Goal: Transaction & Acquisition: Register for event/course

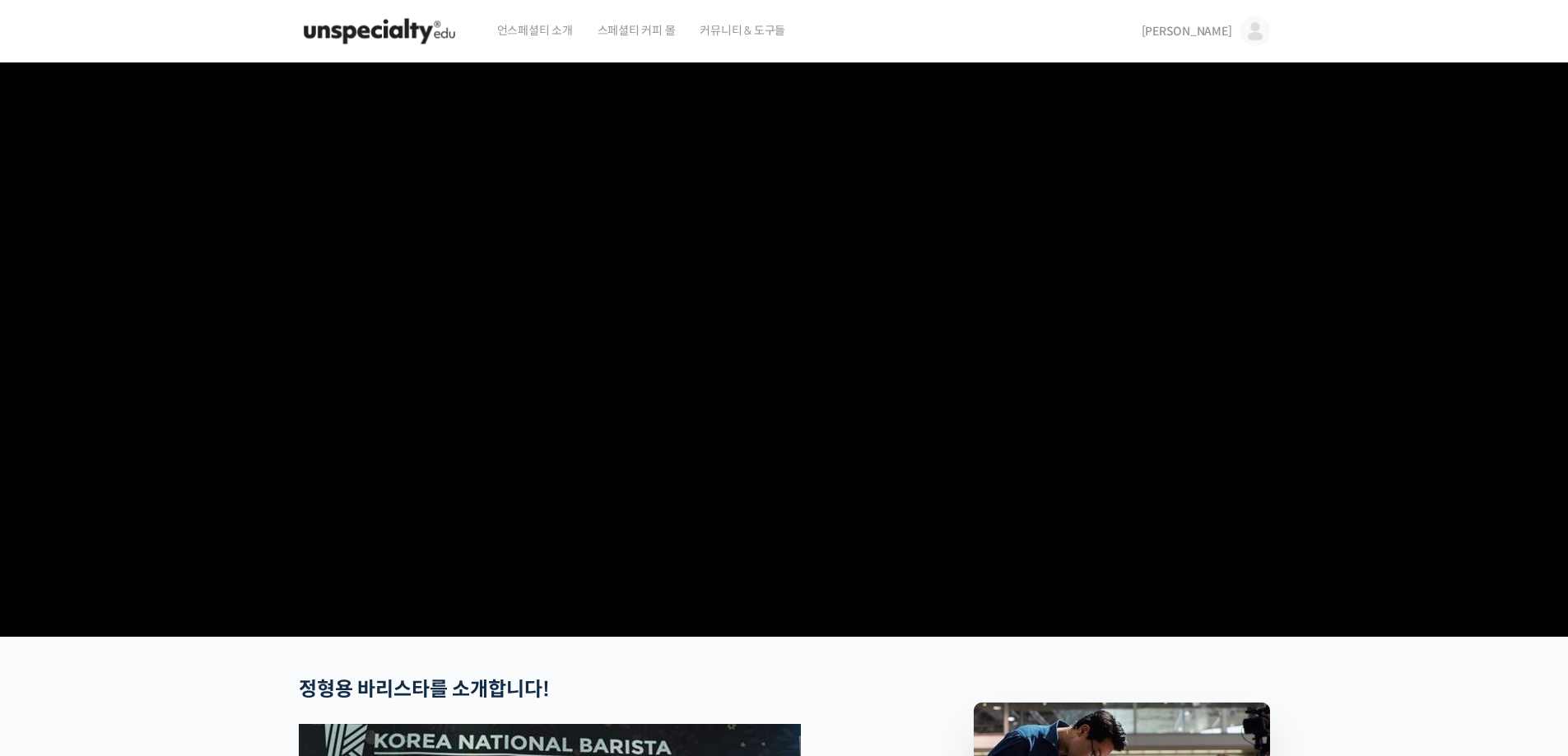
click at [408, 42] on img at bounding box center [380, 31] width 162 height 49
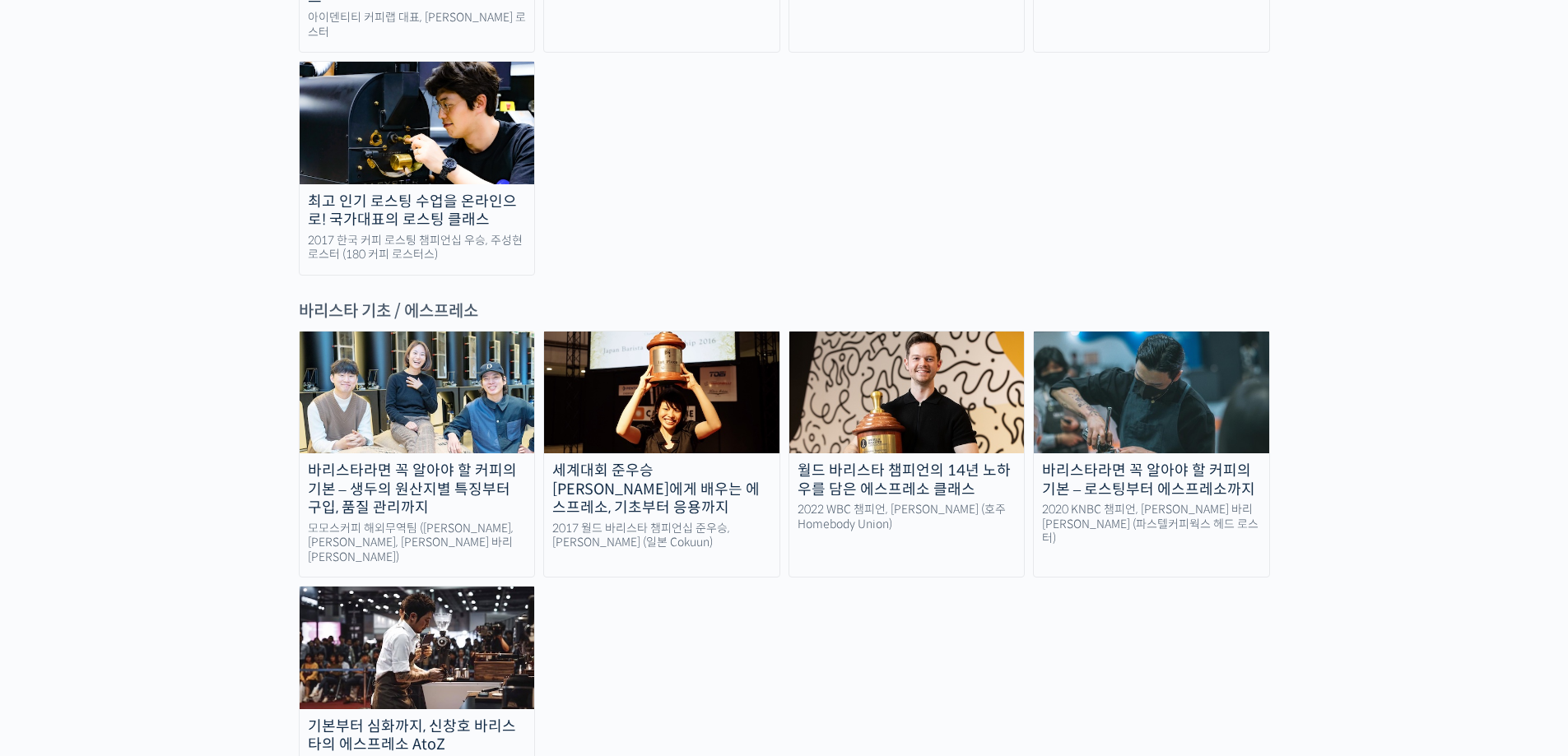
scroll to position [2057, 0]
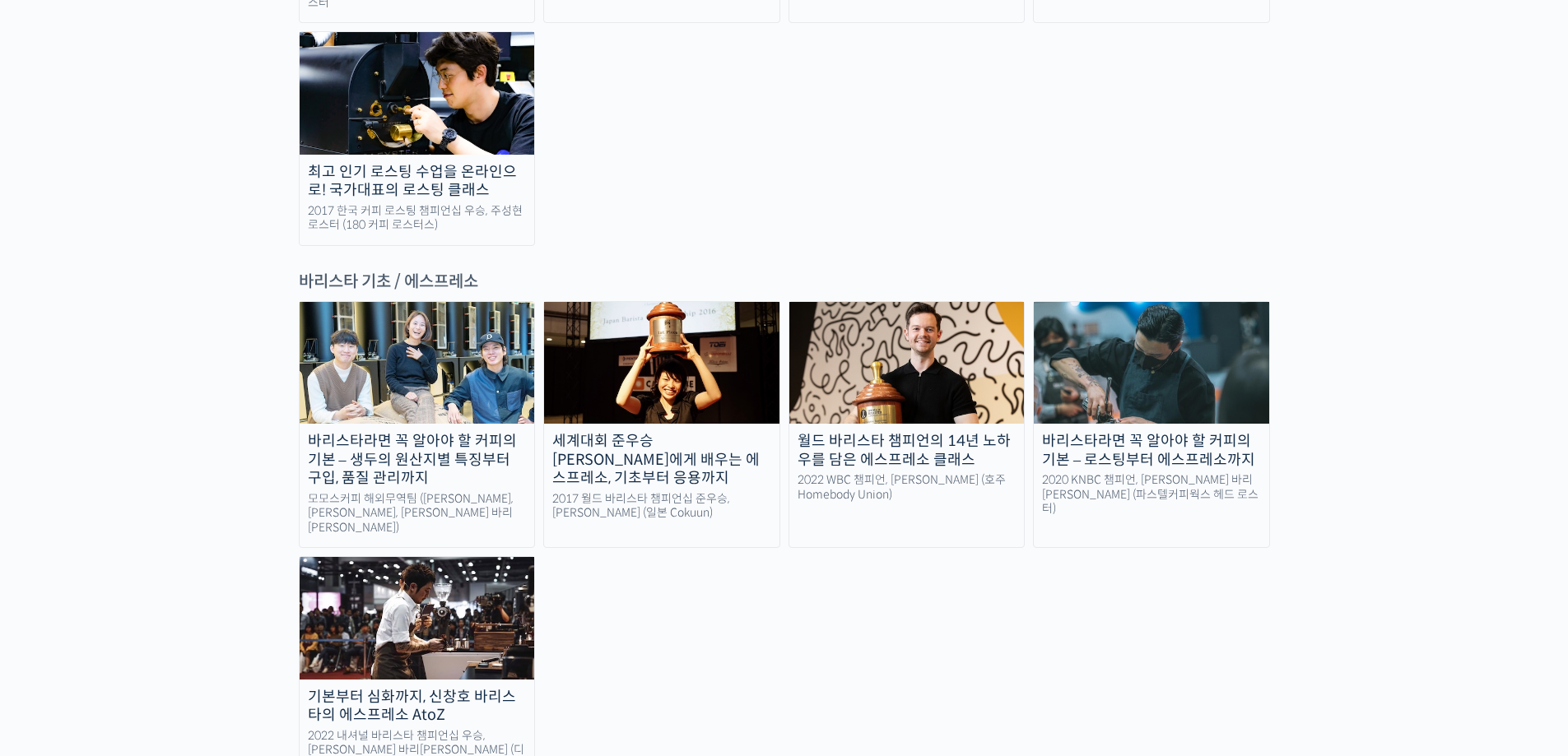
click at [391, 688] on div "기본부터 심화까지, 신창호 바리스타의 에스프레소 AtoZ" at bounding box center [417, 706] width 236 height 37
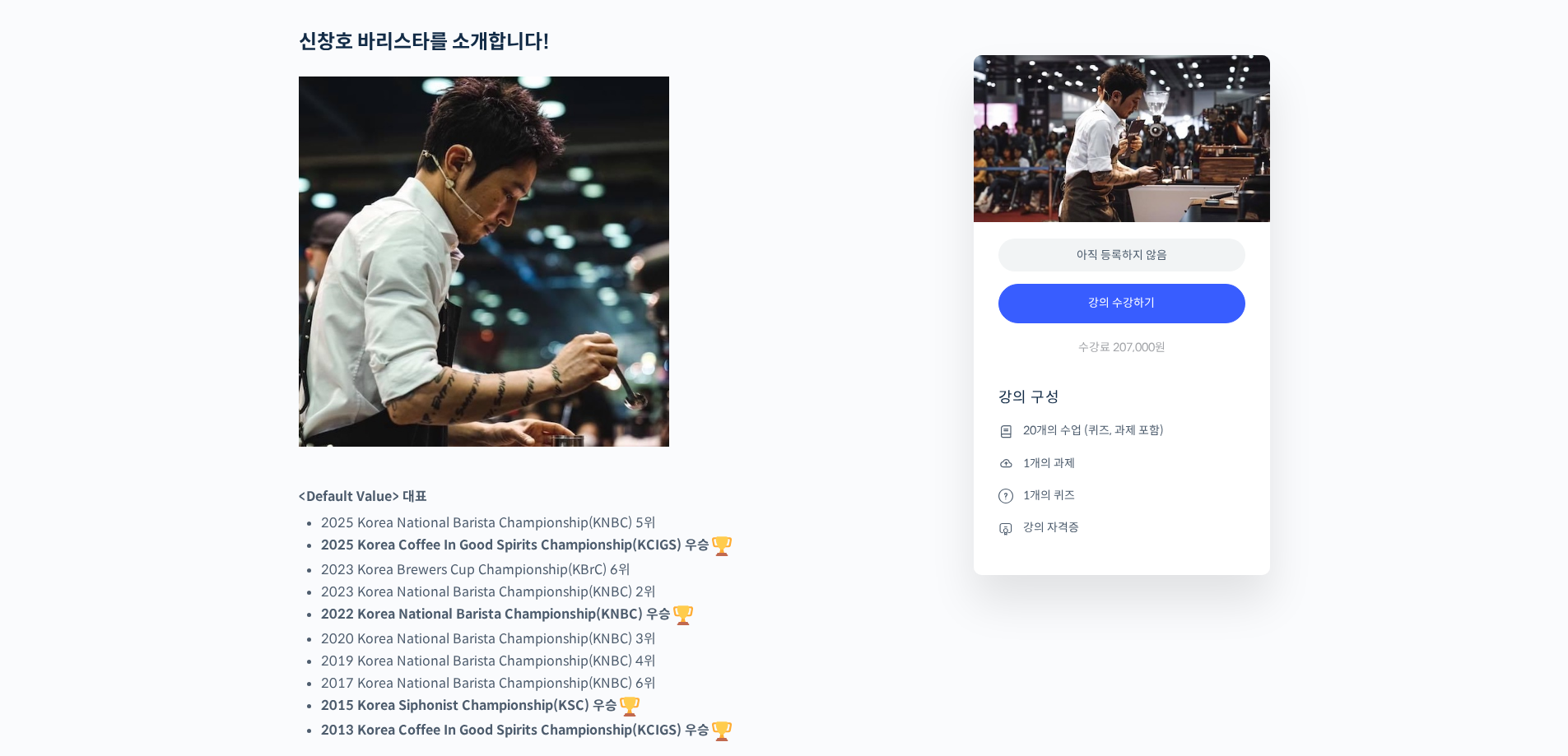
scroll to position [823, 0]
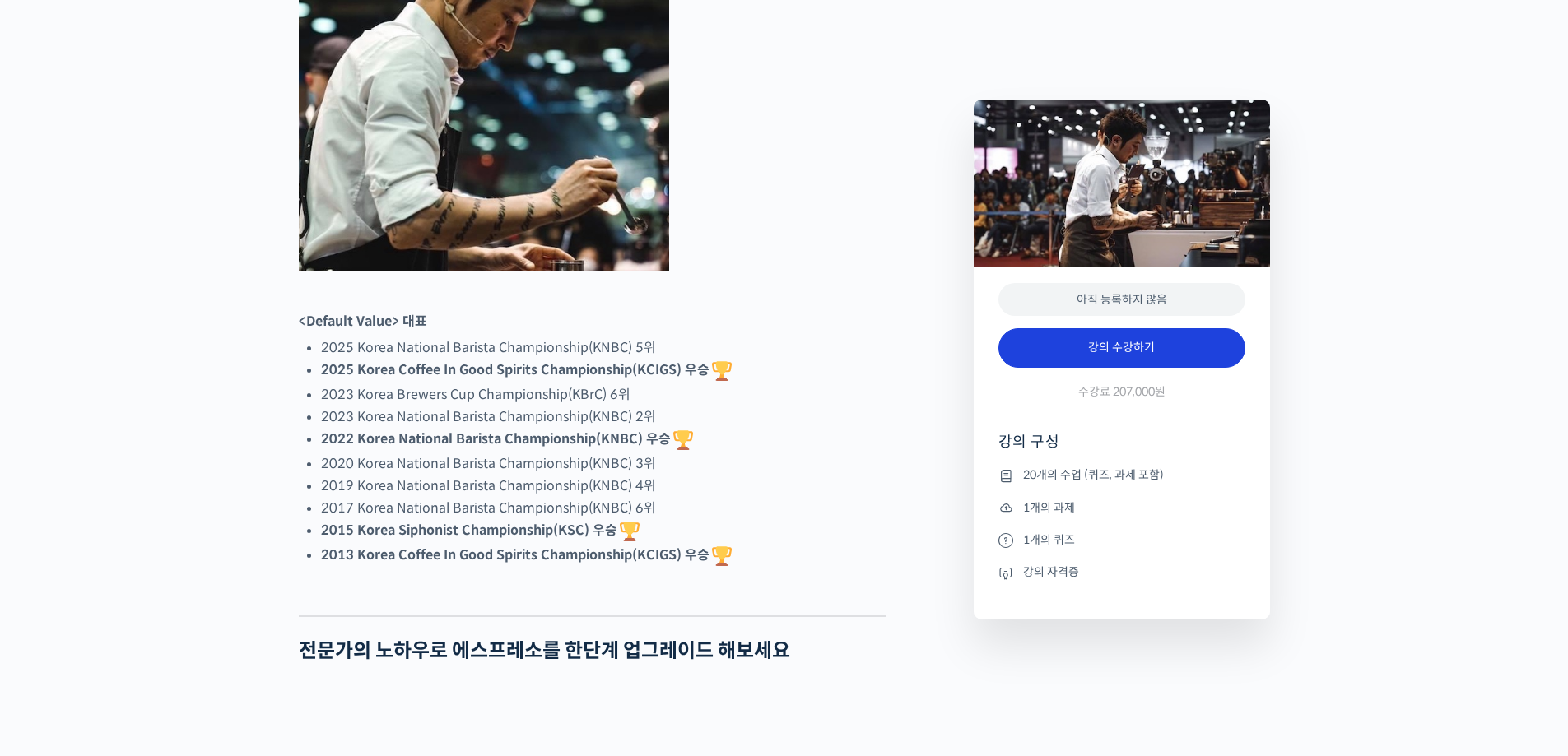
click at [1157, 351] on link "강의 수강하기" at bounding box center [1122, 347] width 247 height 39
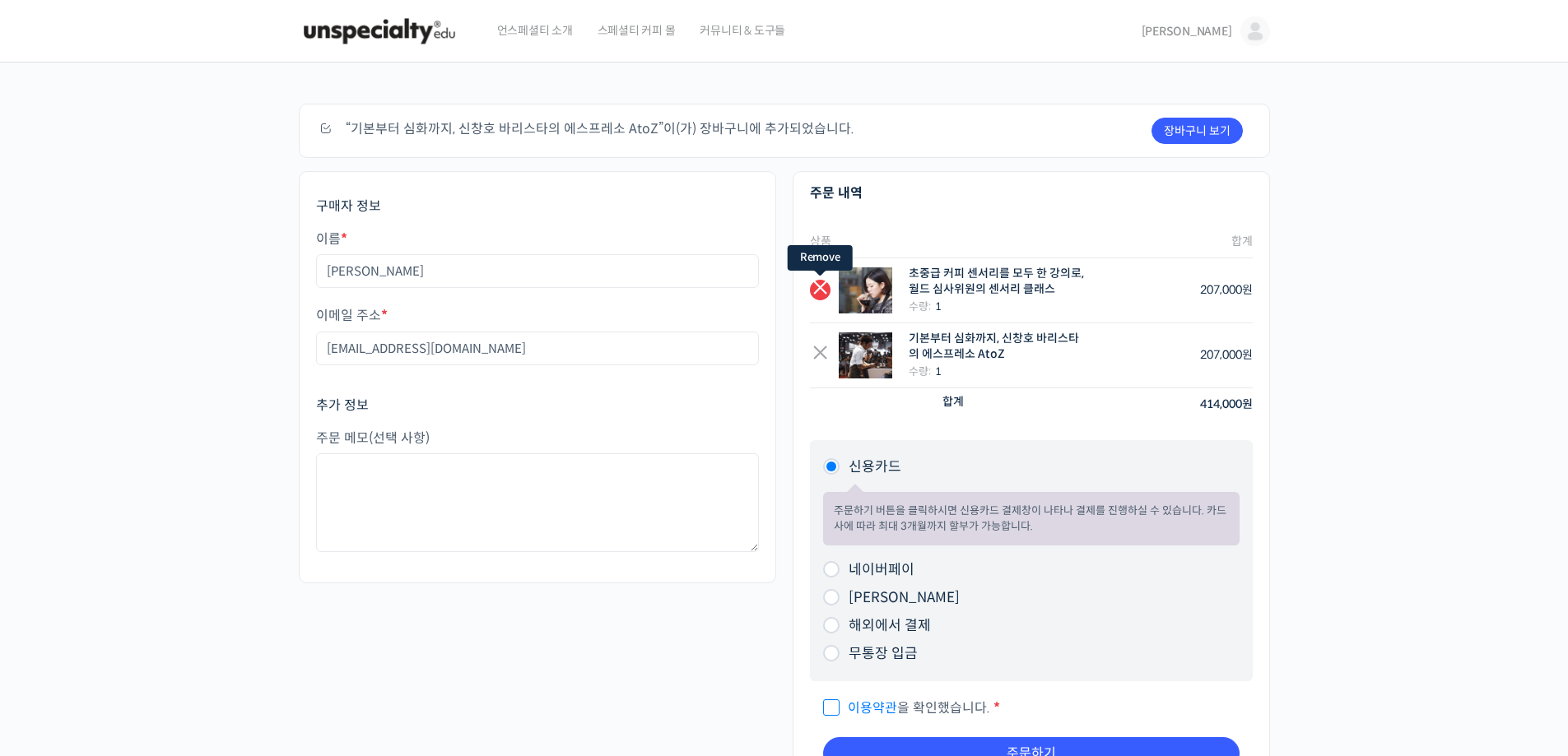
click at [817, 286] on link "×" at bounding box center [820, 290] width 21 height 21
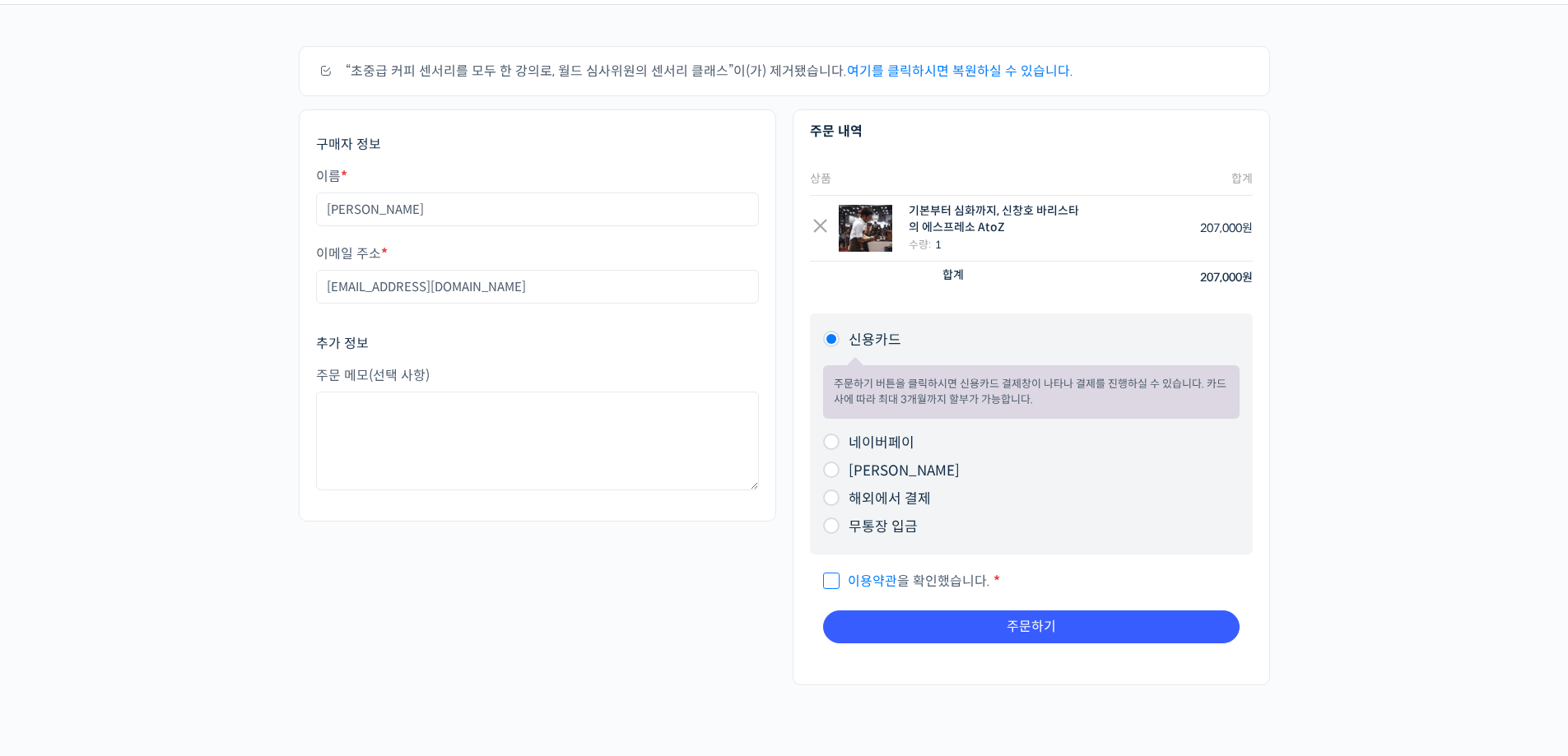
scroll to position [82, 0]
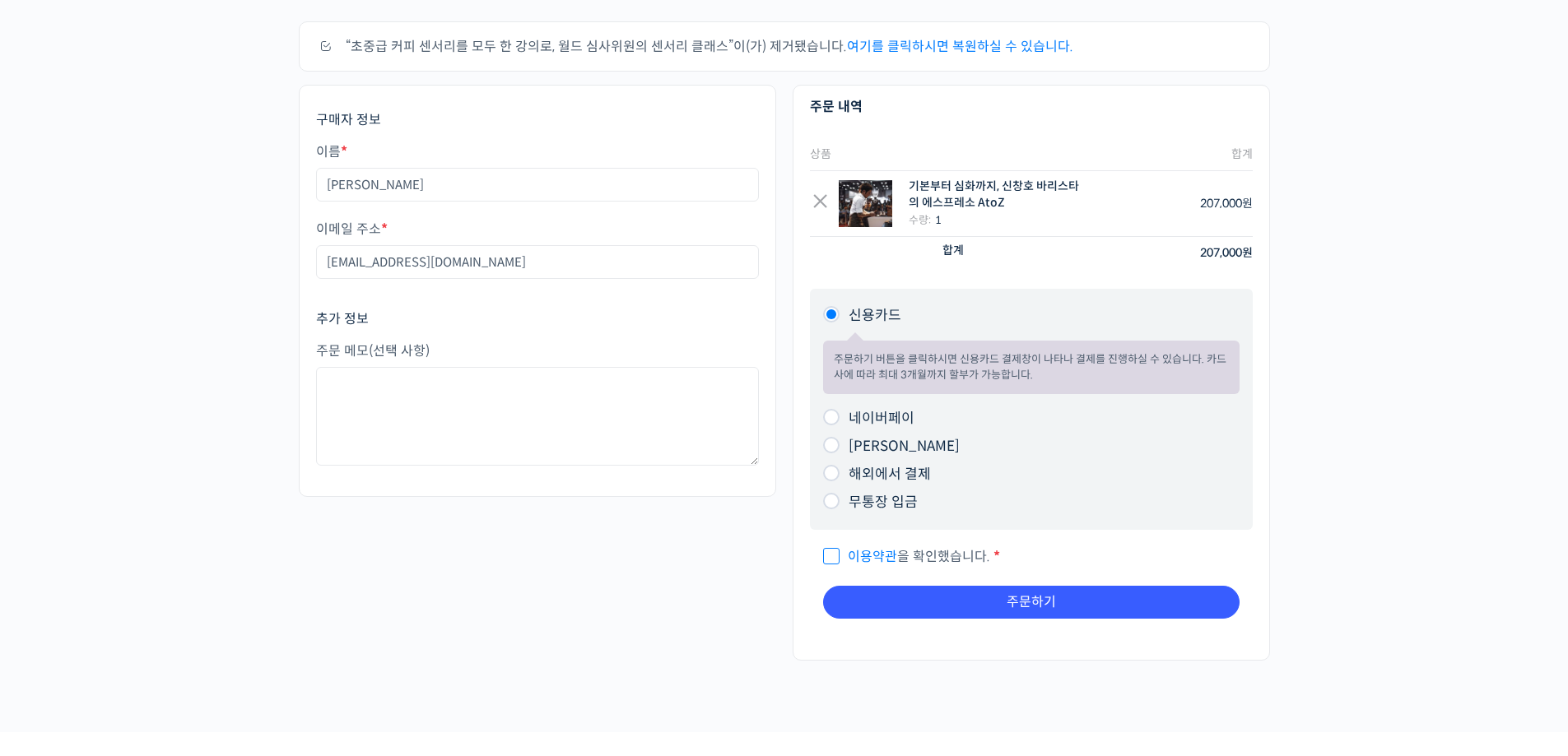
click at [829, 550] on input "이용약관 을 확인했습니다. *" at bounding box center [828, 549] width 11 height 11
checkbox input "true"
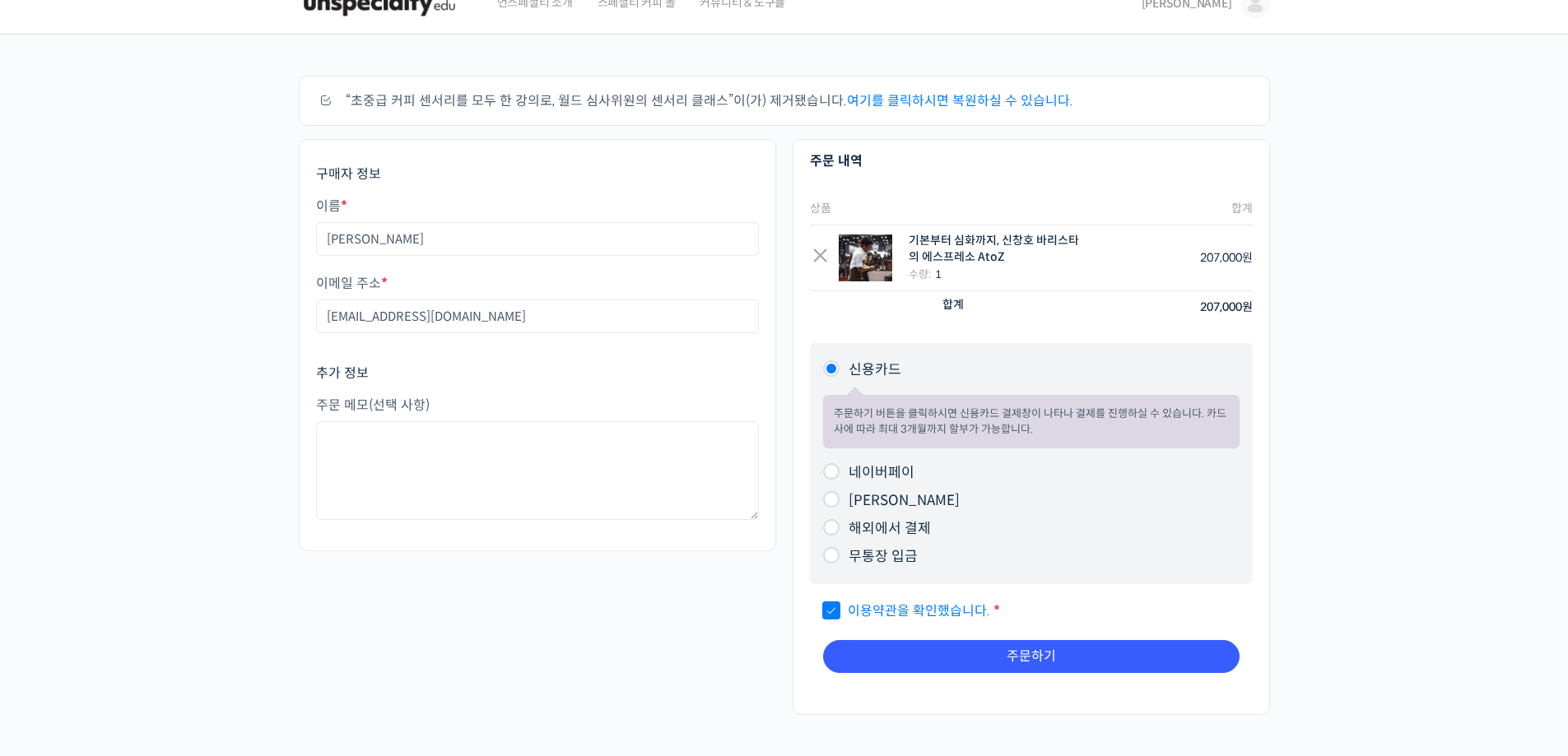
scroll to position [0, 0]
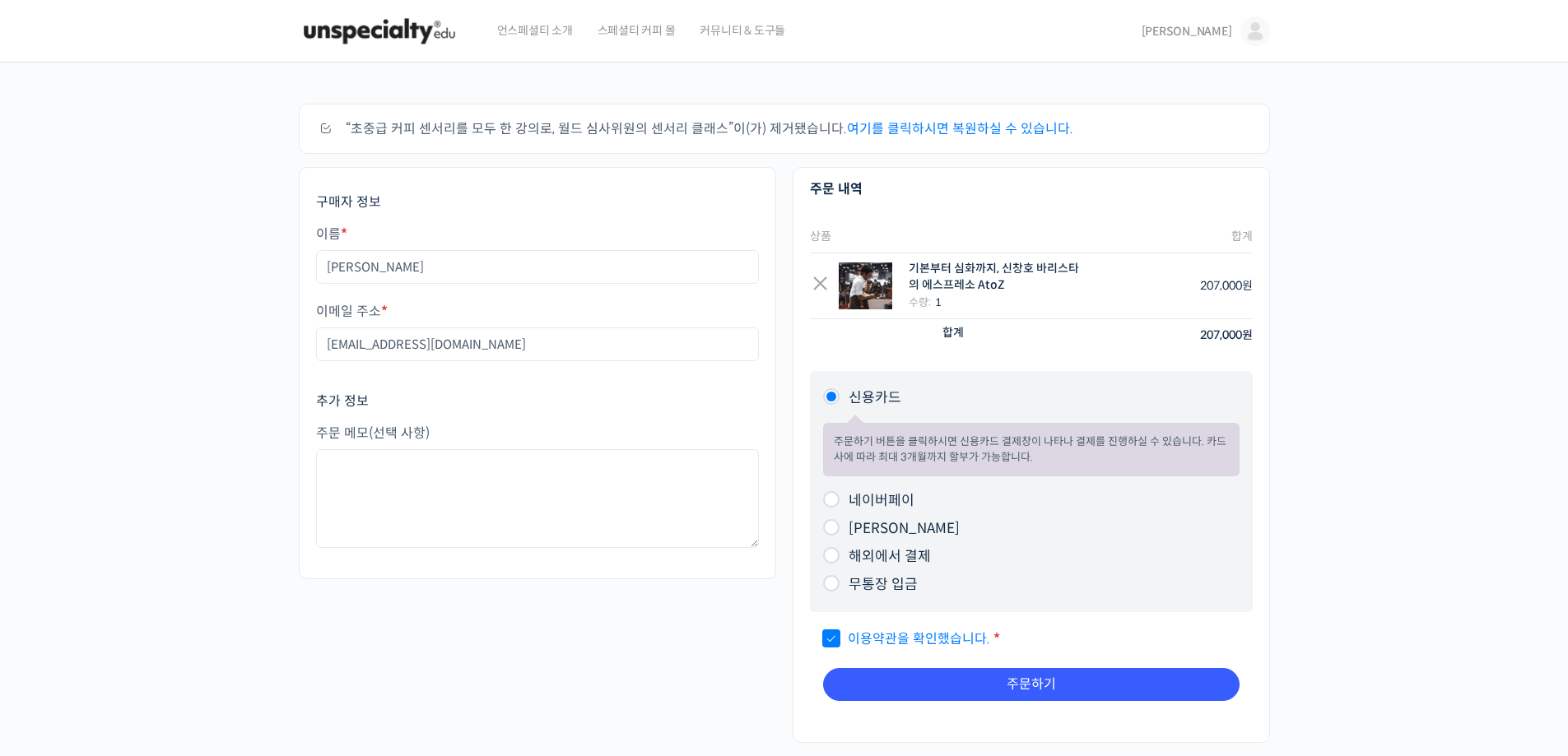
click at [356, 5] on div at bounding box center [391, 31] width 186 height 62
click at [354, 19] on img at bounding box center [380, 31] width 162 height 49
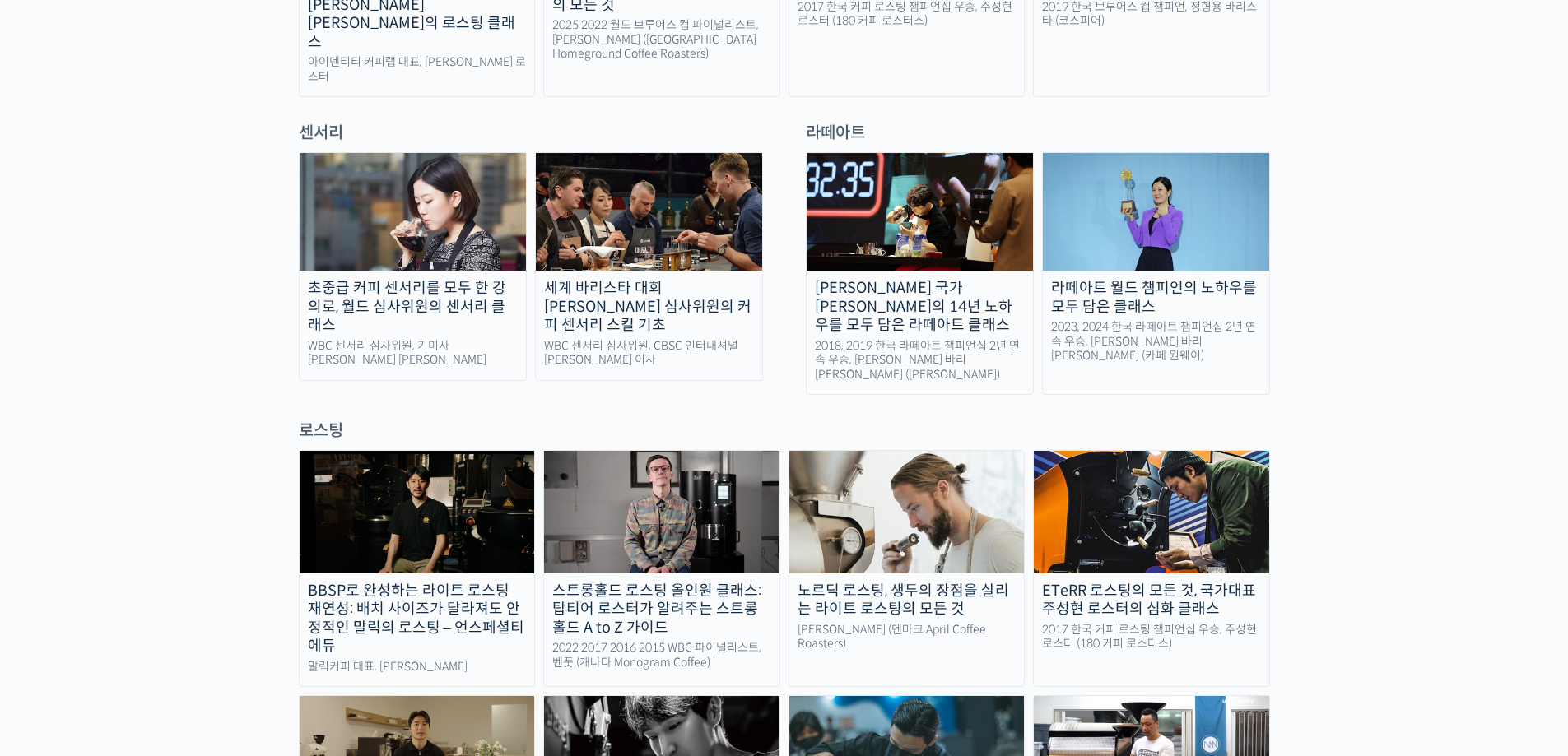
scroll to position [1564, 0]
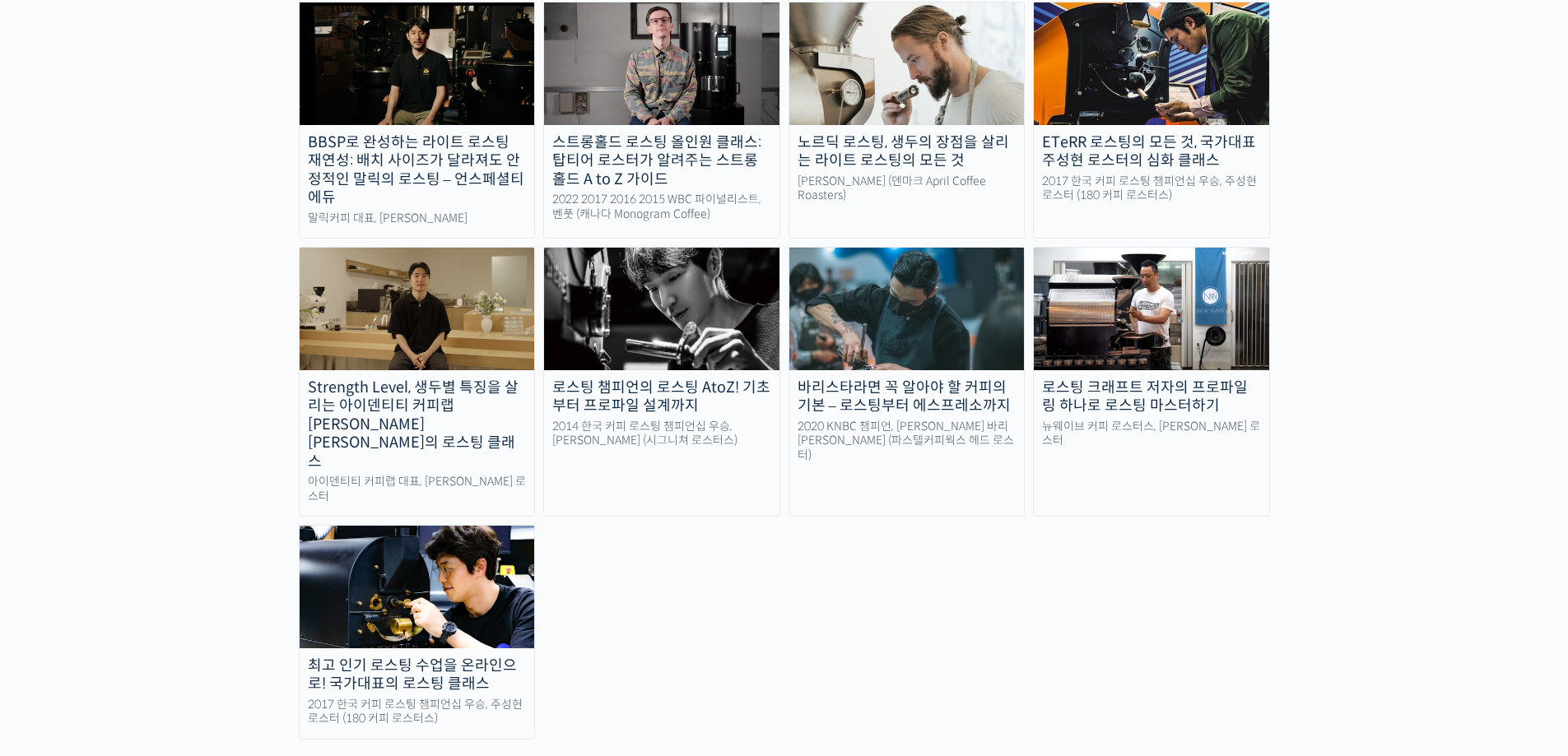
click at [922, 248] on img at bounding box center [907, 309] width 236 height 122
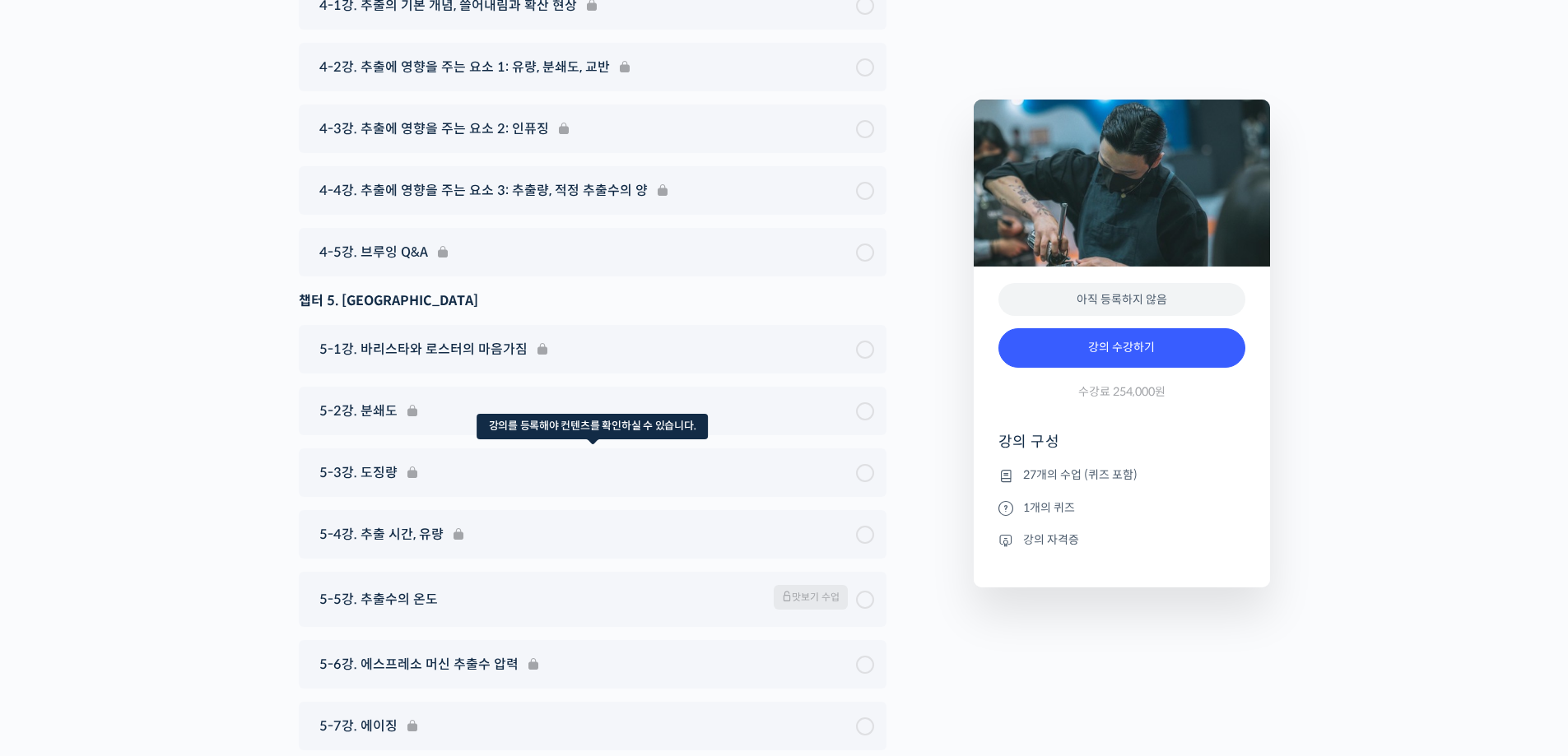
scroll to position [7901, 0]
click at [429, 448] on div "5-3강. 도징량" at bounding box center [593, 472] width 588 height 48
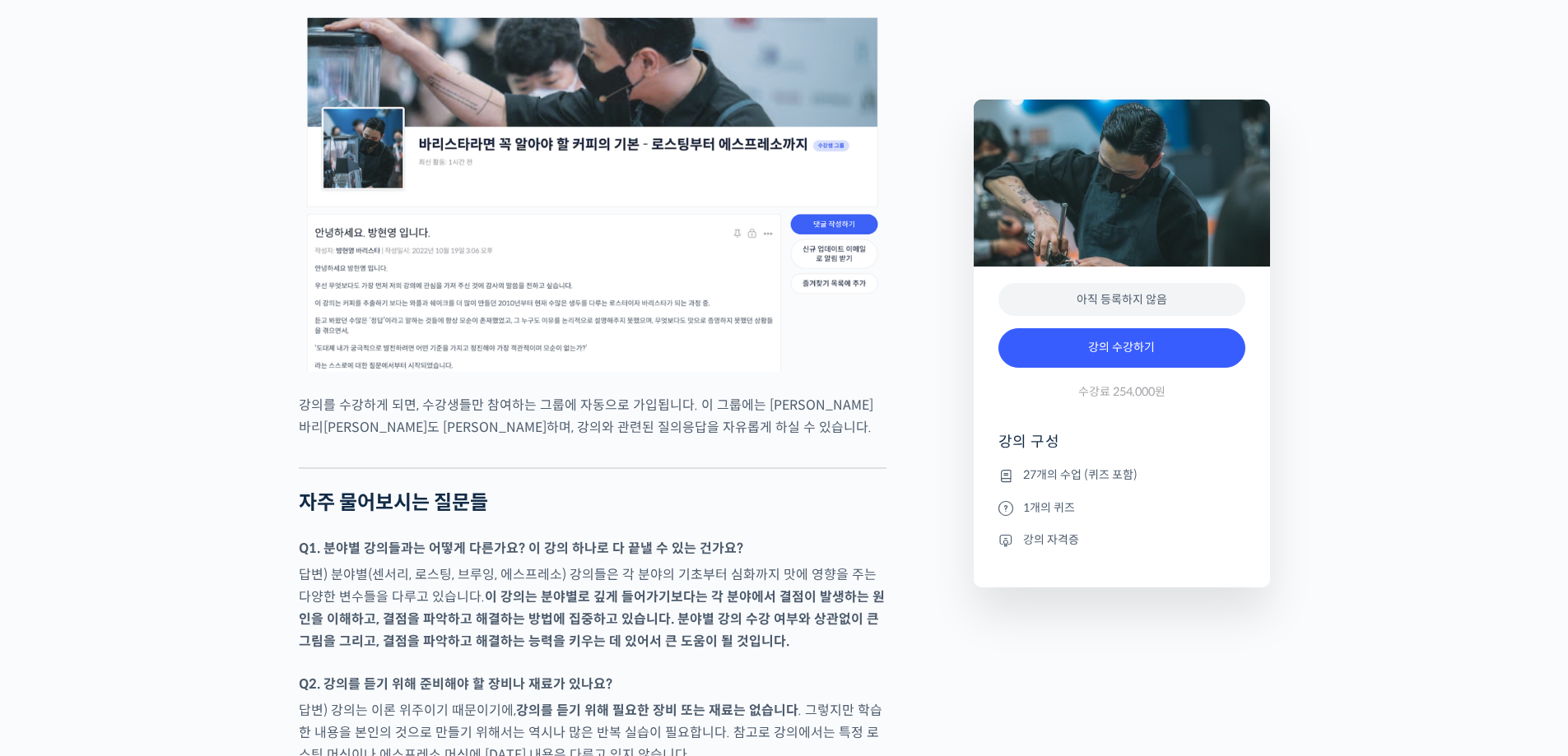
scroll to position [5597, 0]
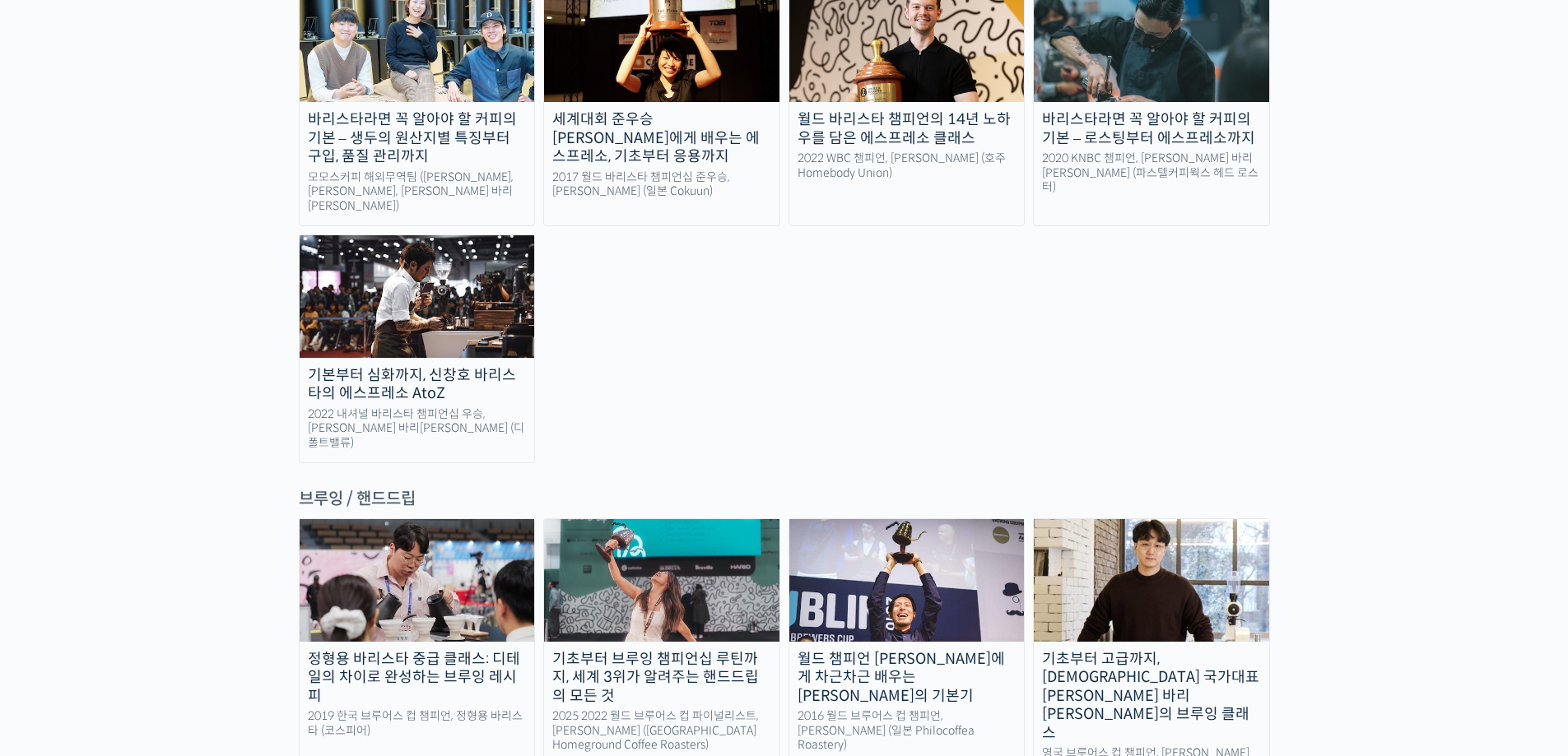
scroll to position [2387, 0]
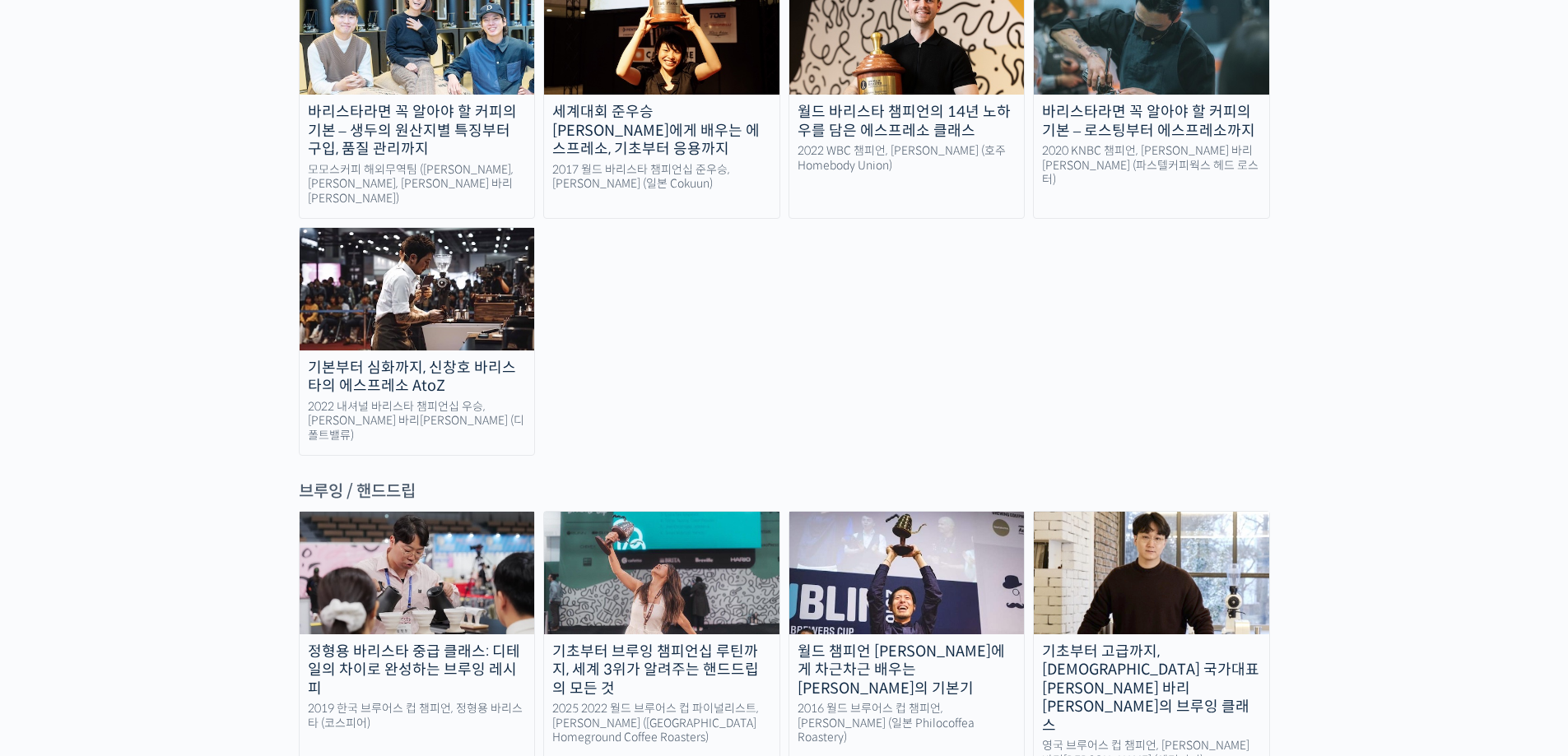
click at [350, 228] on img at bounding box center [417, 289] width 236 height 122
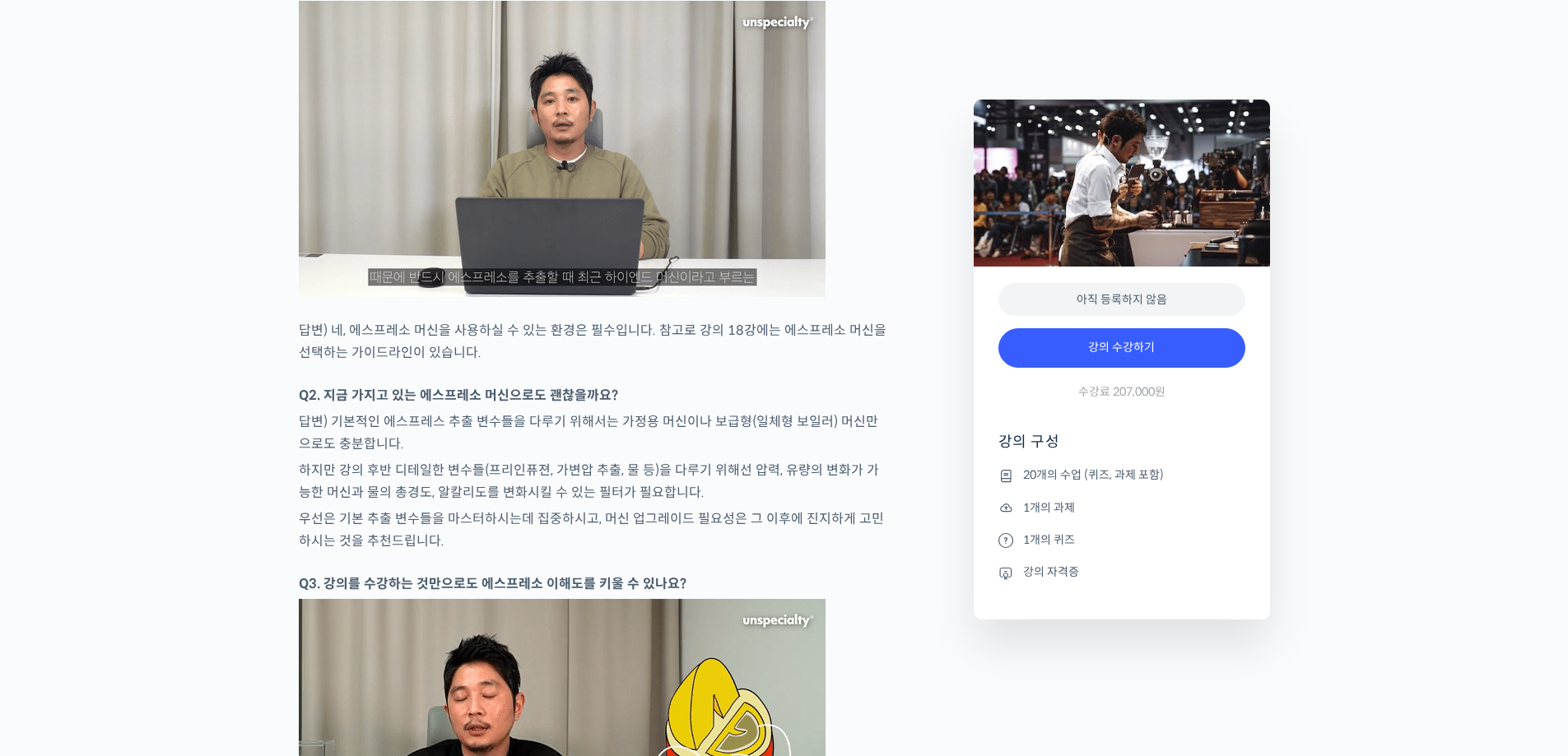
scroll to position [6831, 0]
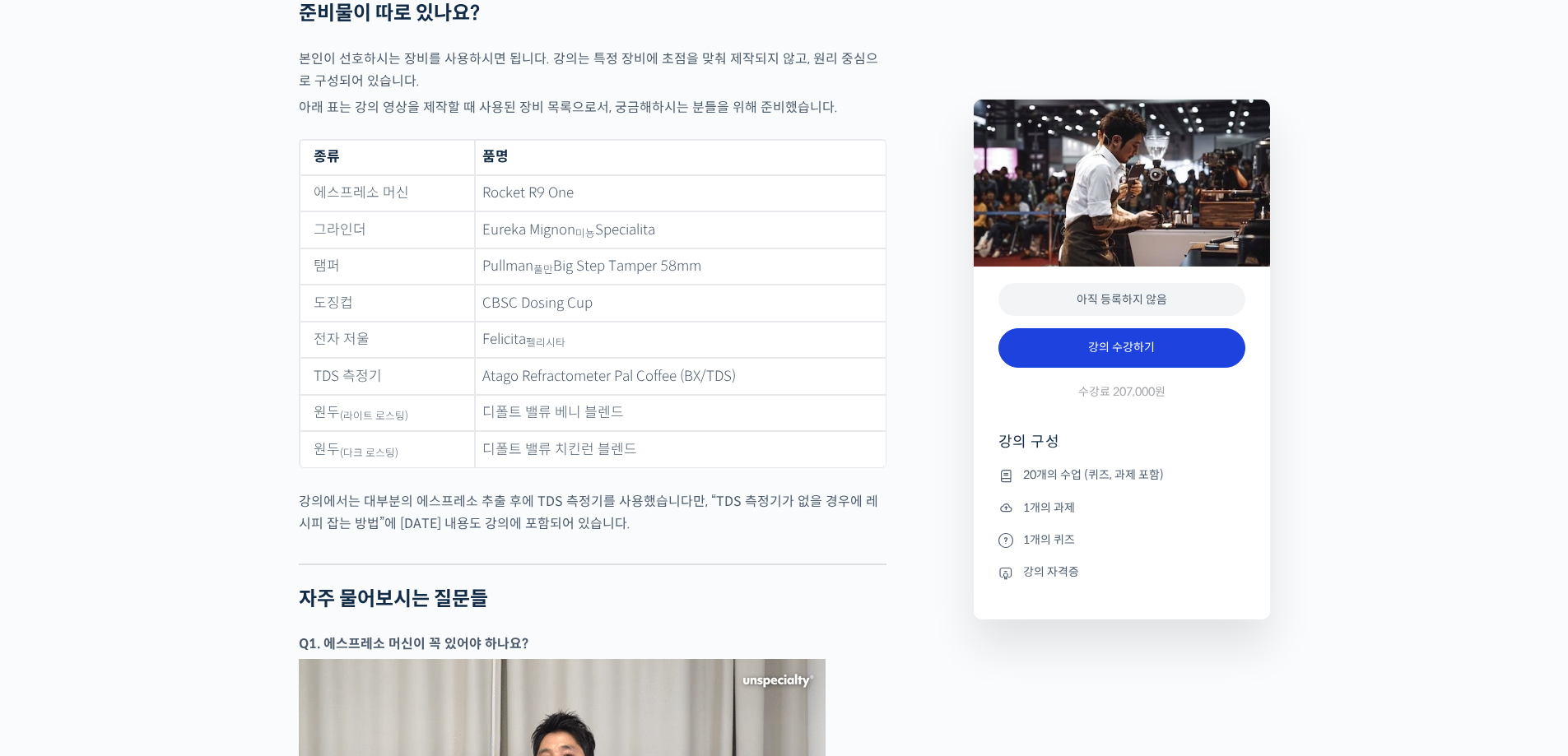
click at [1078, 344] on link "강의 수강하기" at bounding box center [1122, 347] width 247 height 39
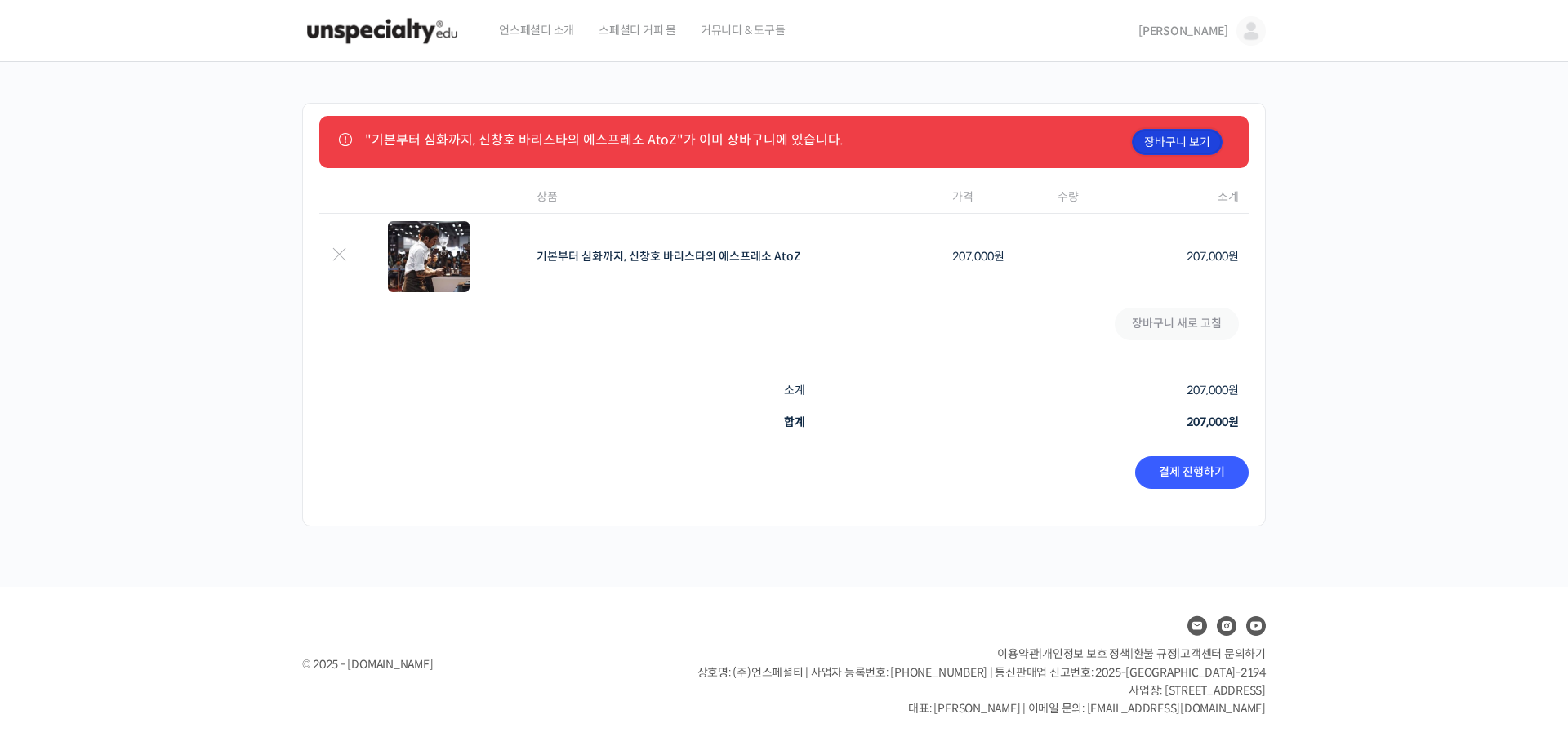
click at [1205, 134] on link "장바구니 보기" at bounding box center [1177, 142] width 91 height 26
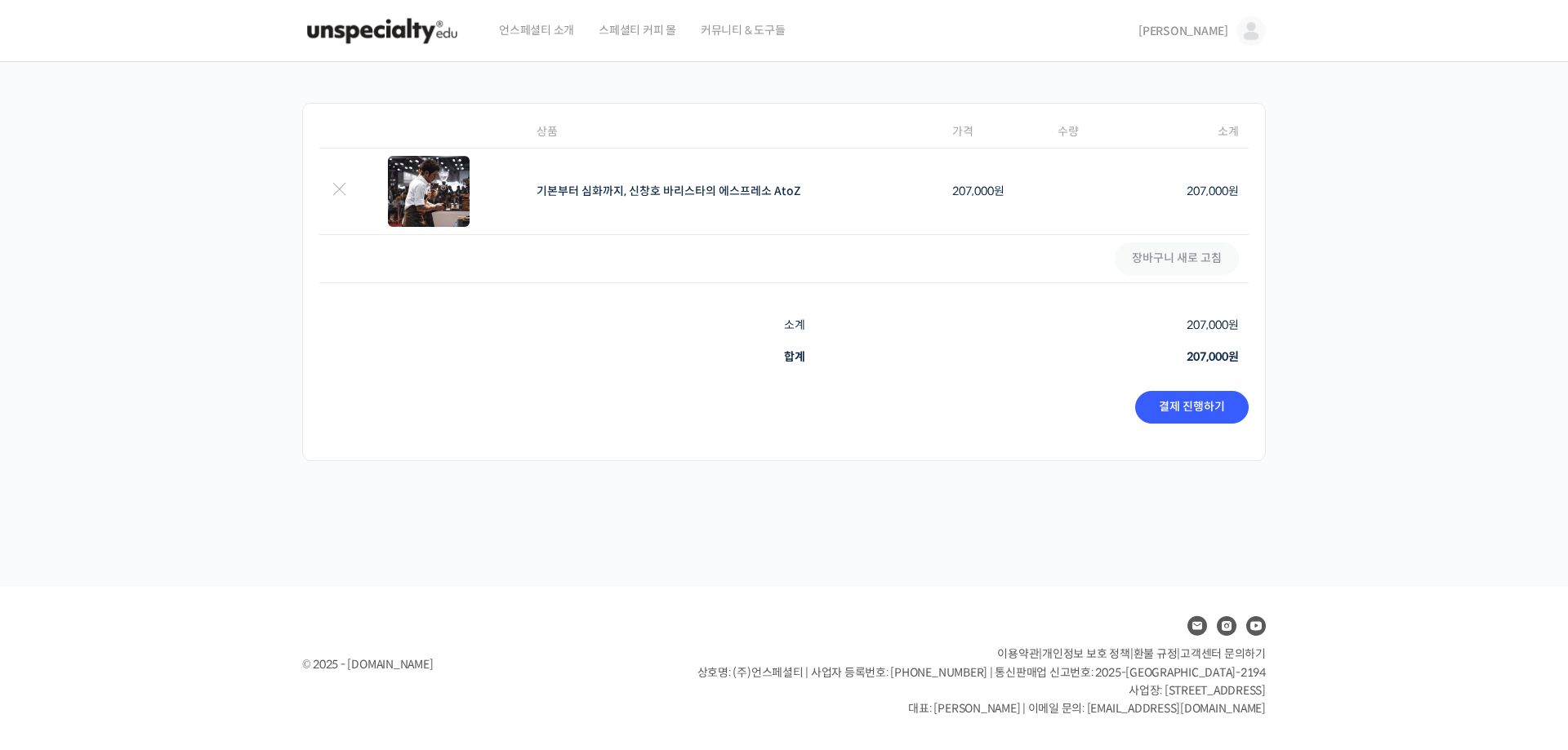
click at [1177, 254] on td "장바구니 새로 고침" at bounding box center [784, 259] width 929 height 48
click at [1209, 410] on link "결제 진행하기" at bounding box center [1191, 407] width 113 height 33
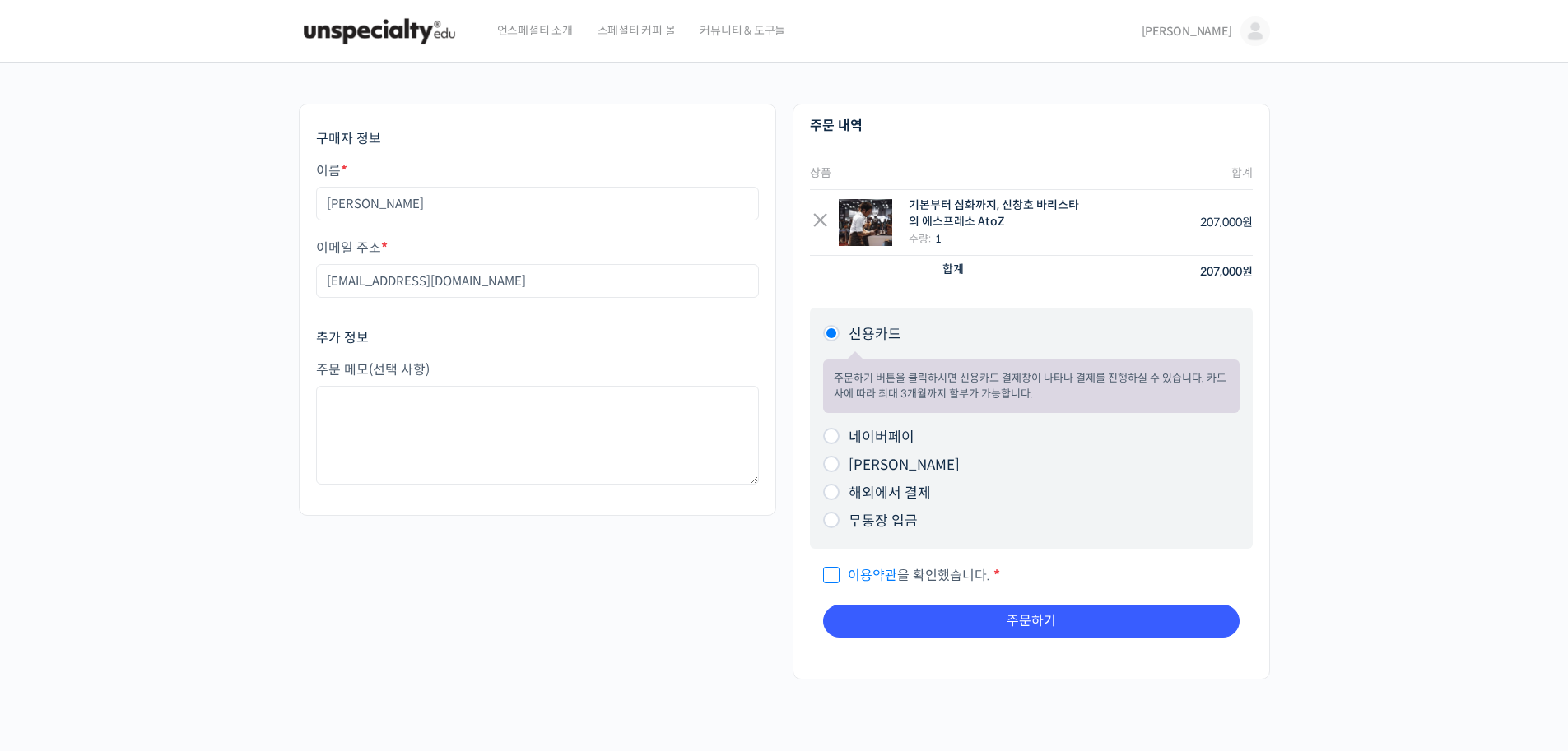
click at [823, 577] on span "이용약관 을 확인했습니다." at bounding box center [906, 575] width 167 height 17
click at [823, 574] on input "이용약관 을 확인했습니다. *" at bounding box center [828, 568] width 11 height 11
checkbox input "true"
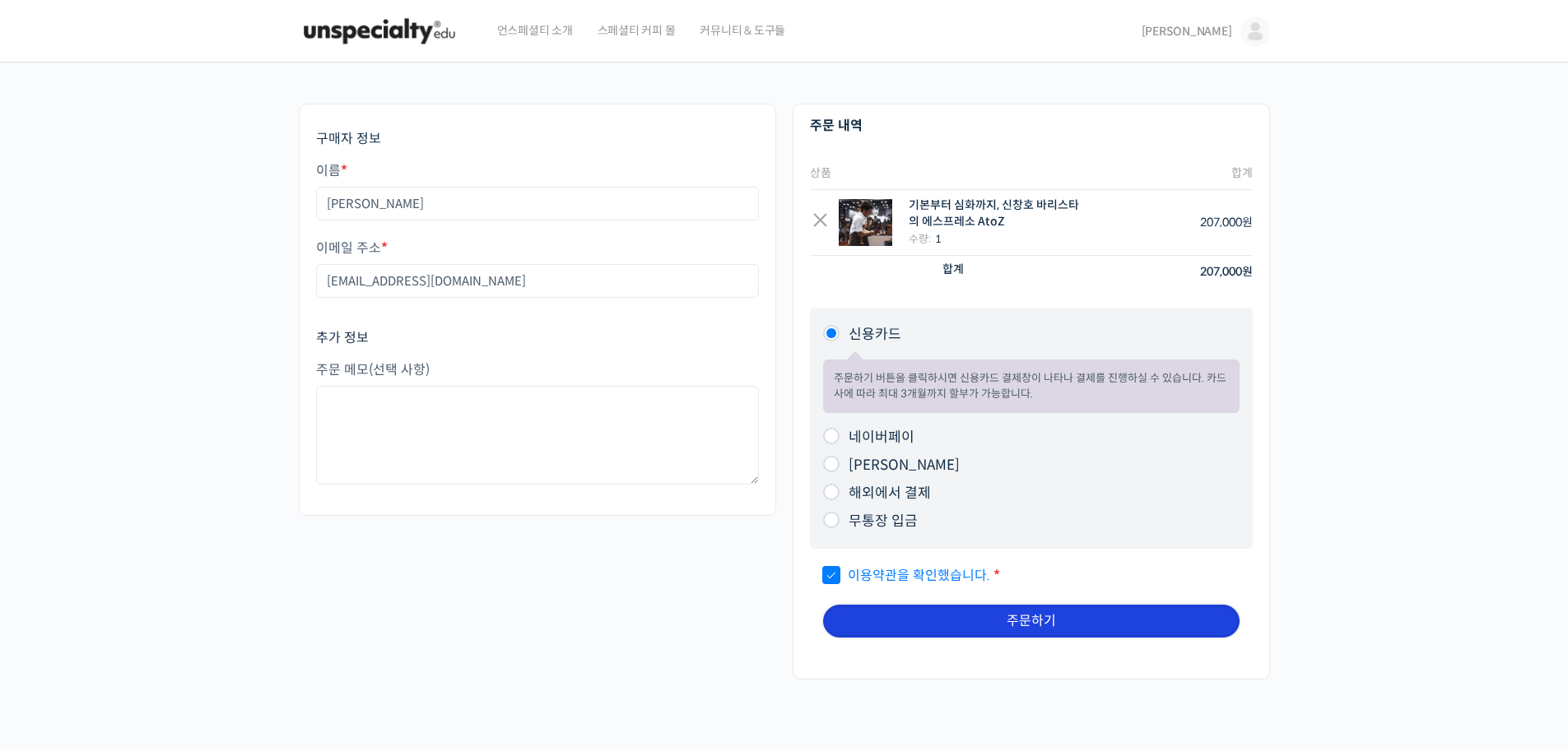
click at [1016, 637] on button "주문하기" at bounding box center [1031, 622] width 416 height 33
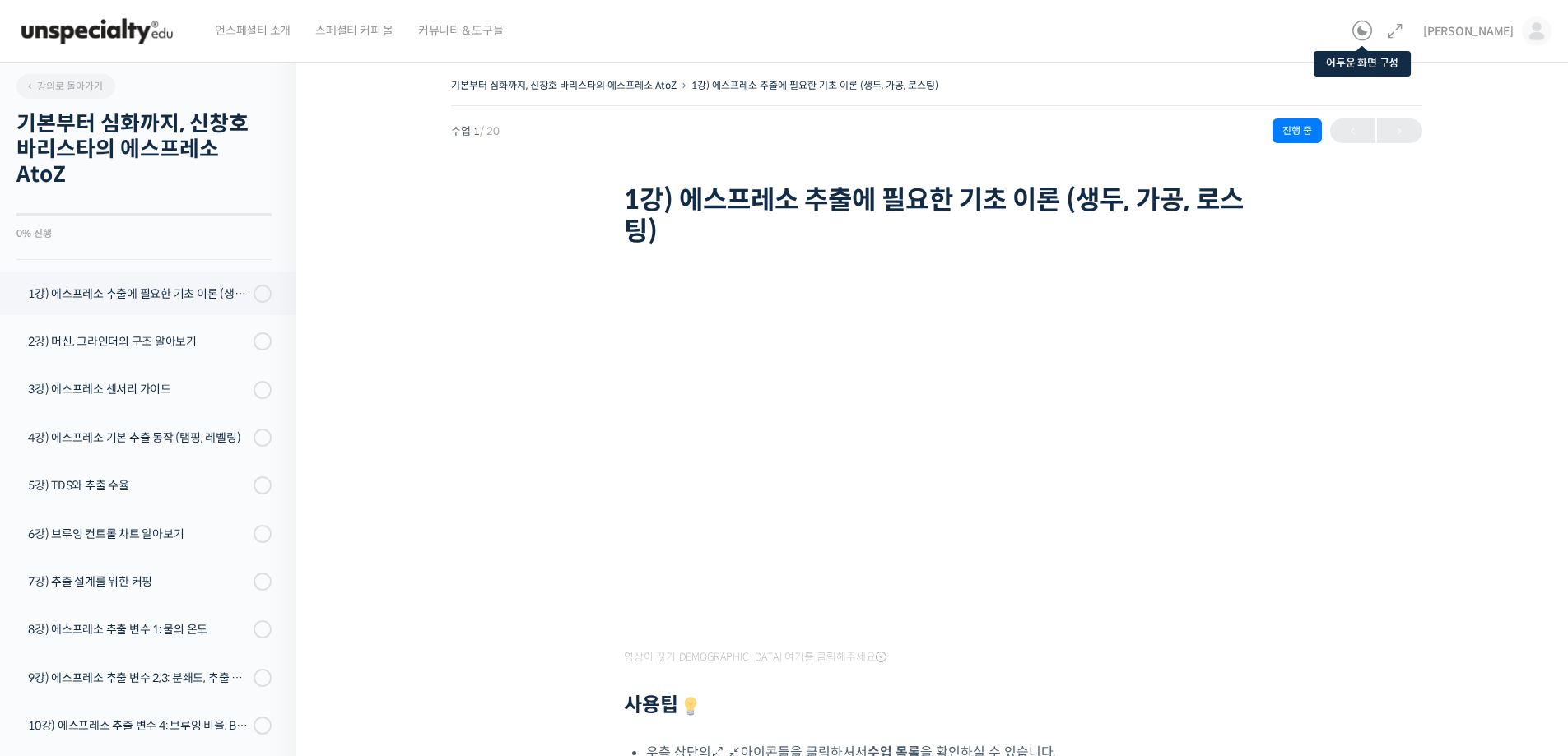
click at [1372, 33] on icon at bounding box center [1362, 32] width 20 height 20
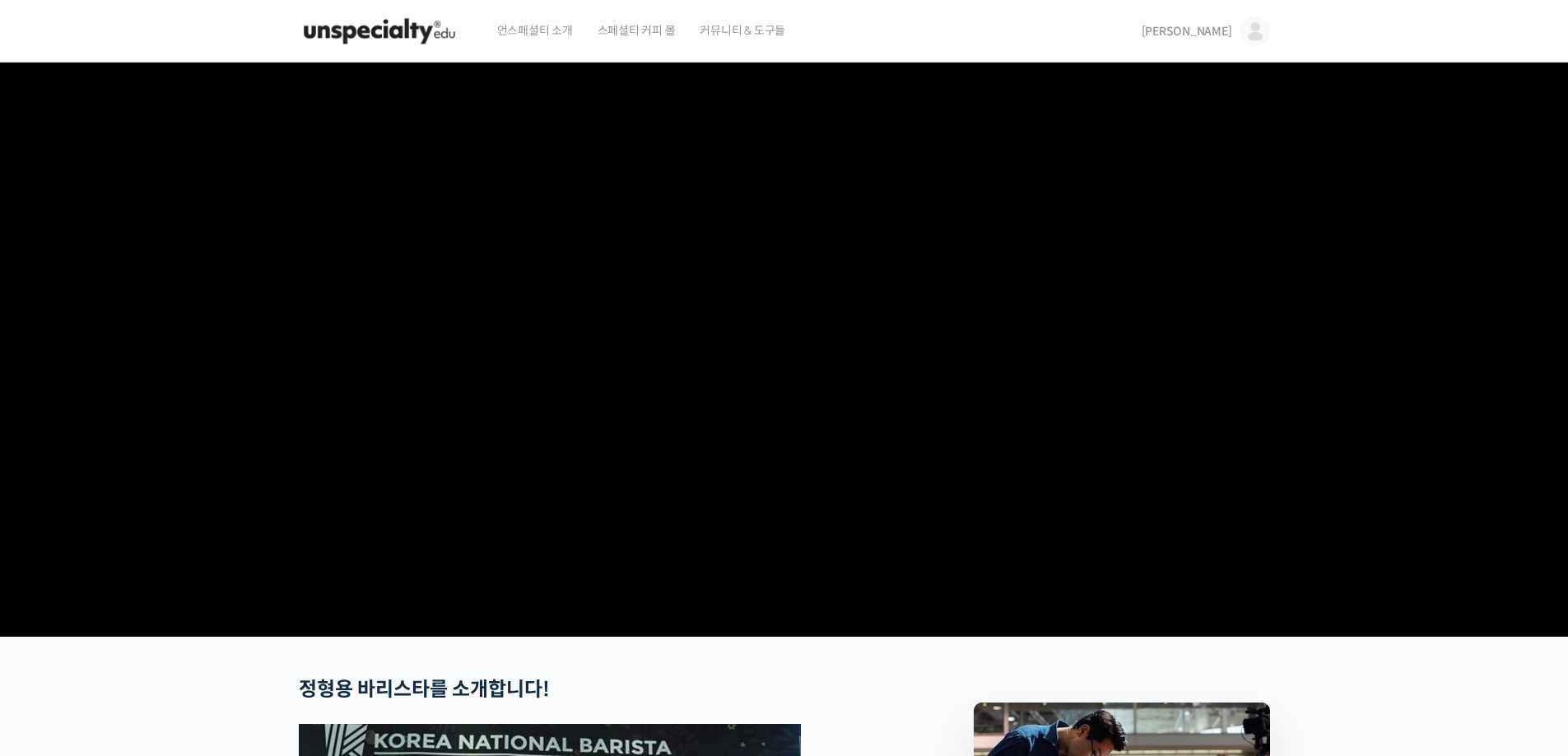
click at [618, 27] on span "스페셜티 커피 몰" at bounding box center [637, 30] width 78 height 62
